Goal: Task Accomplishment & Management: Manage account settings

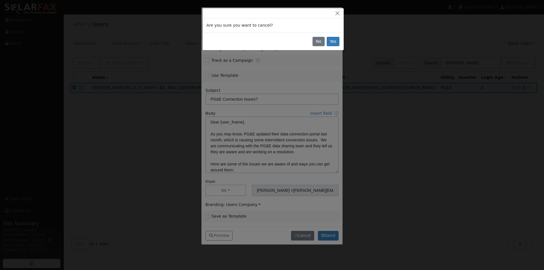
scroll to position [21, 0]
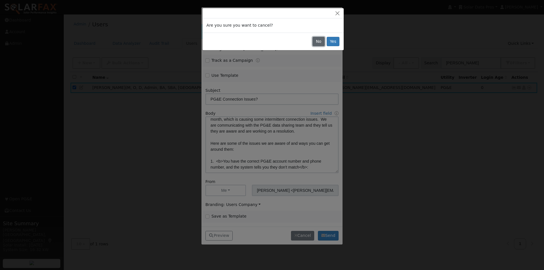
click at [317, 42] on button "No" at bounding box center [319, 42] width 12 height 10
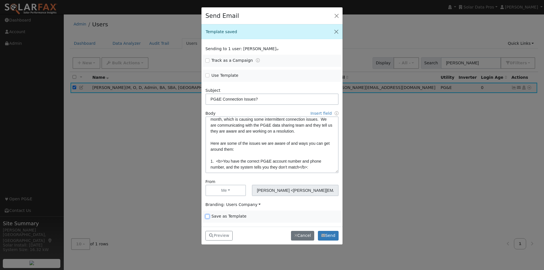
click at [206, 215] on input "Save as Template" at bounding box center [207, 217] width 4 height 4
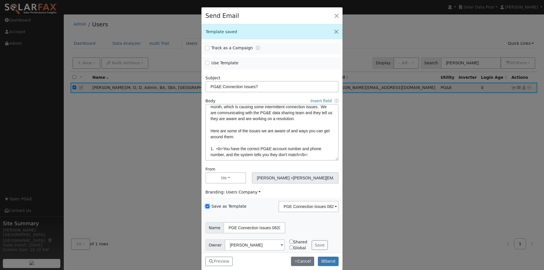
scroll to position [18, 0]
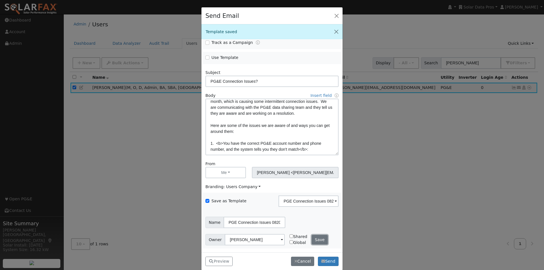
click at [317, 239] on button "Save" at bounding box center [320, 240] width 16 height 10
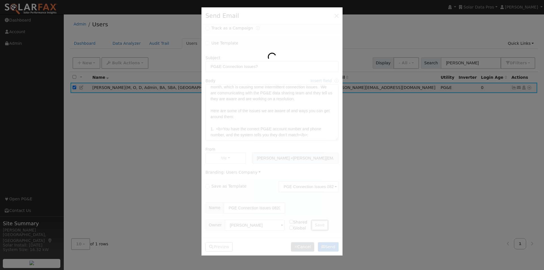
checkbox input "false"
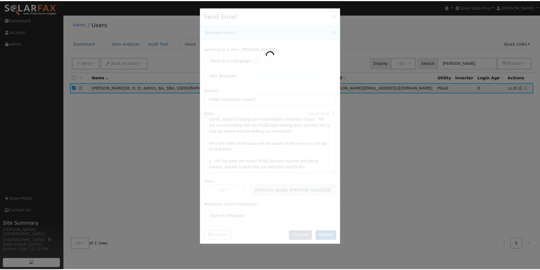
scroll to position [21, 0]
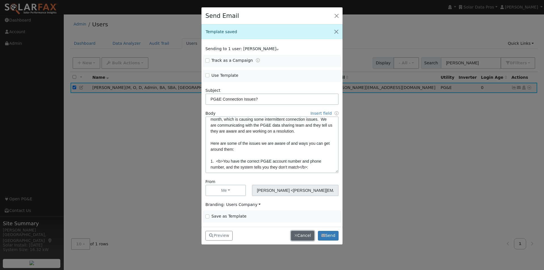
click at [304, 237] on button "Cancel" at bounding box center [302, 236] width 23 height 10
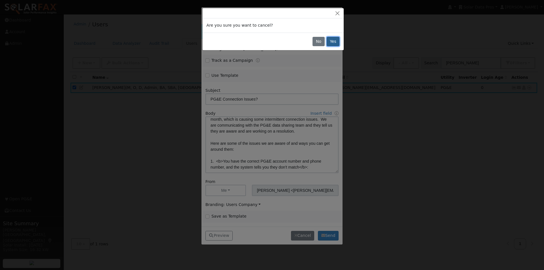
click at [335, 39] on button "Yes" at bounding box center [333, 42] width 13 height 10
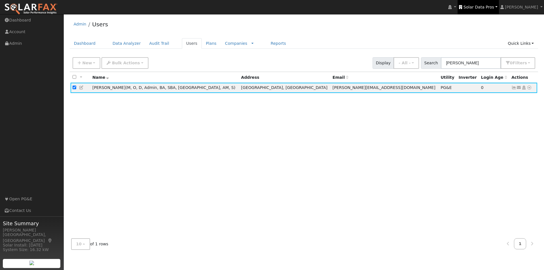
click at [483, 6] on span "Solar Data Pros" at bounding box center [479, 7] width 31 height 5
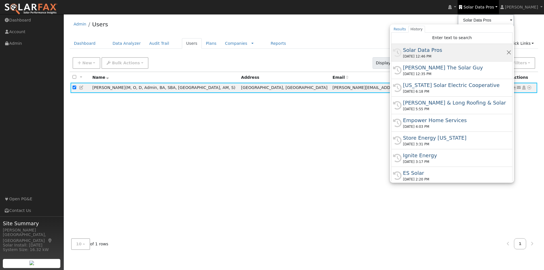
click at [424, 50] on div "Solar Data Pros" at bounding box center [454, 50] width 103 height 8
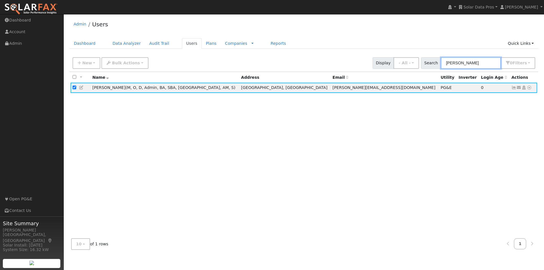
drag, startPoint x: 471, startPoint y: 58, endPoint x: 437, endPoint y: 65, distance: 34.9
click at [437, 65] on div "Search [PERSON_NAME] 0 Filter s All Companies My accounts Has Subscription Role…" at bounding box center [478, 63] width 114 height 12
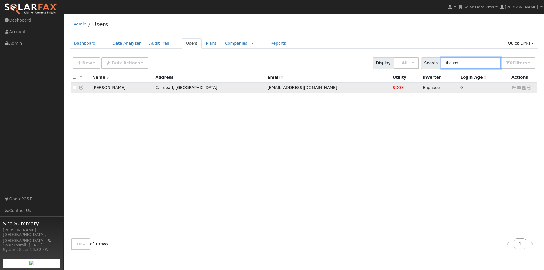
type input "thanos"
click at [514, 88] on icon at bounding box center [514, 88] width 5 height 4
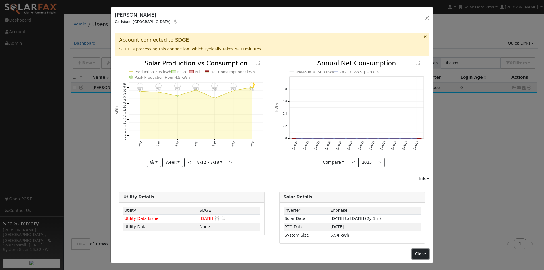
click at [419, 251] on button "Close" at bounding box center [420, 254] width 17 height 10
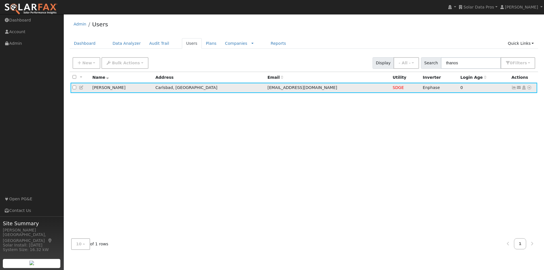
click at [81, 88] on icon at bounding box center [81, 88] width 5 height 4
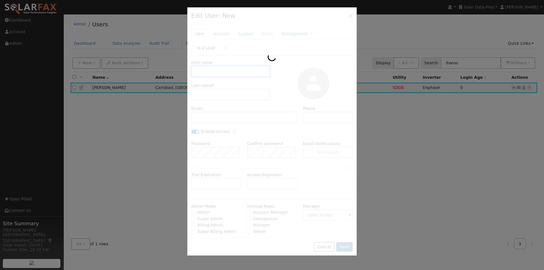
type input "[PERSON_NAME]"
type input "Thanos"
type input "[EMAIL_ADDRESS][DOMAIN_NAME]"
type input "[PHONE_NUMBER]"
checkbox input "true"
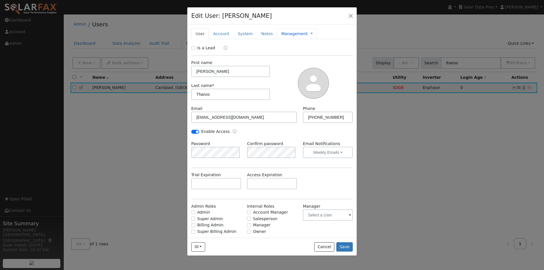
click at [287, 33] on link "Management" at bounding box center [294, 34] width 26 height 6
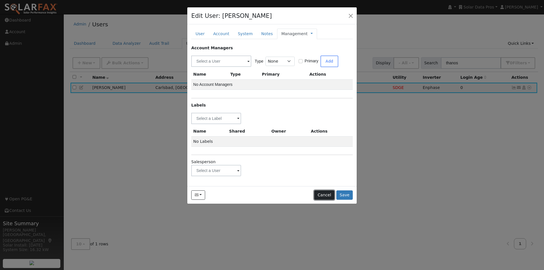
click at [324, 195] on button "Cancel" at bounding box center [324, 195] width 20 height 10
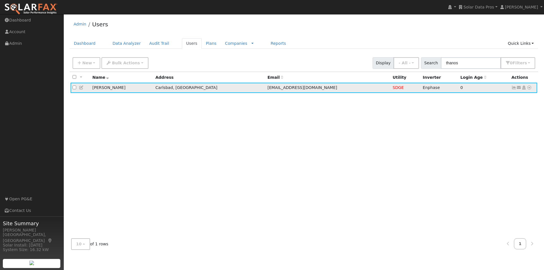
click at [530, 88] on icon at bounding box center [529, 88] width 5 height 4
click at [470, 130] on link "Utility" at bounding box center [470, 131] width 39 height 8
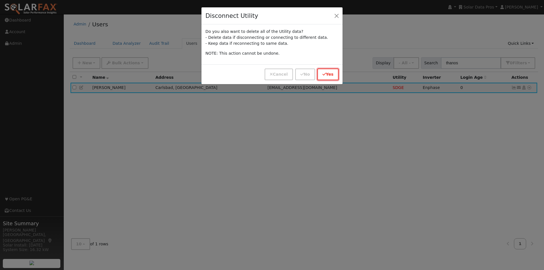
click at [327, 73] on button "Yes" at bounding box center [327, 75] width 21 height 12
